Goal: Information Seeking & Learning: Learn about a topic

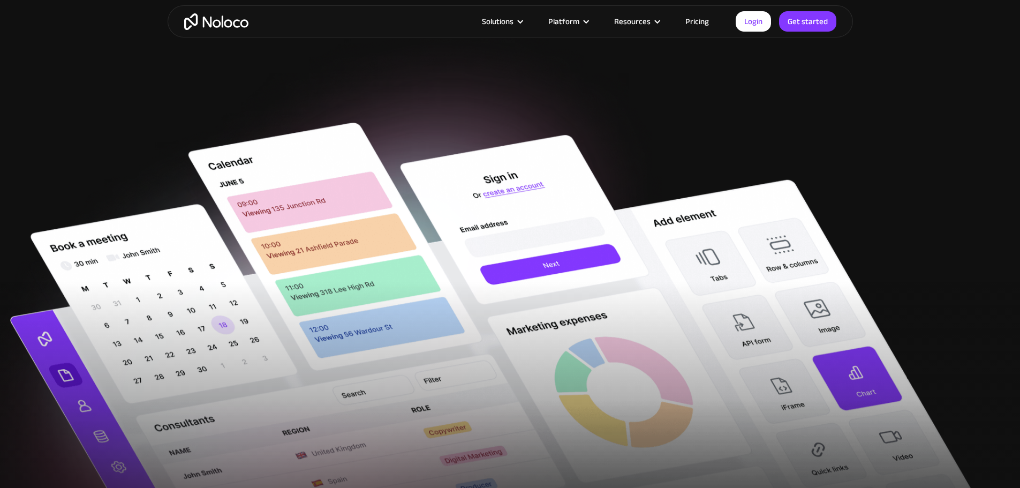
click at [693, 24] on link "Pricing" at bounding box center [697, 21] width 50 height 14
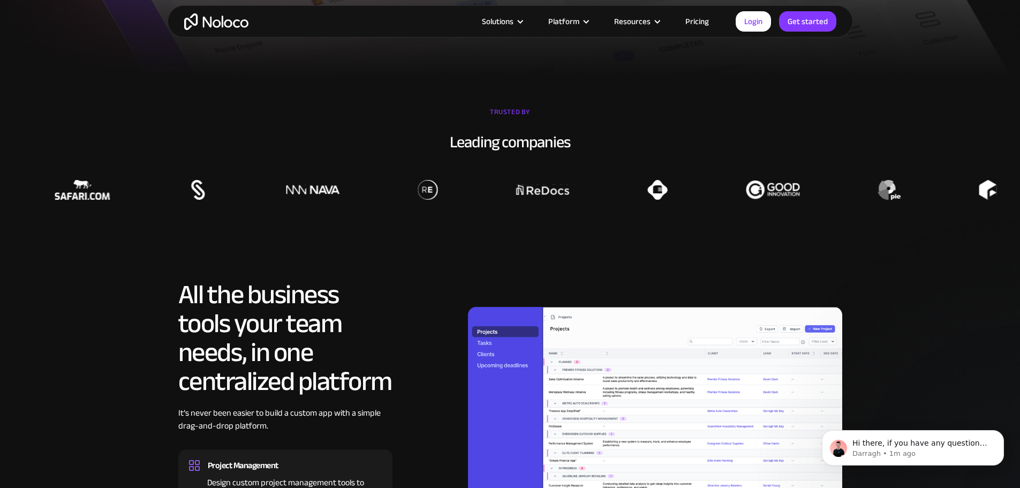
scroll to position [642, 0]
